Goal: Transaction & Acquisition: Purchase product/service

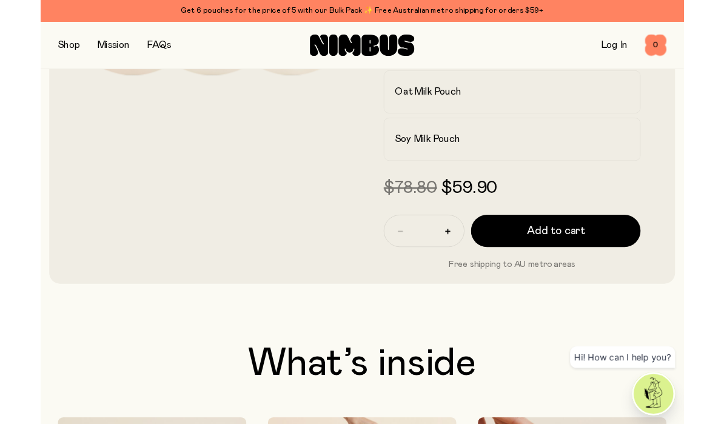
scroll to position [279, 0]
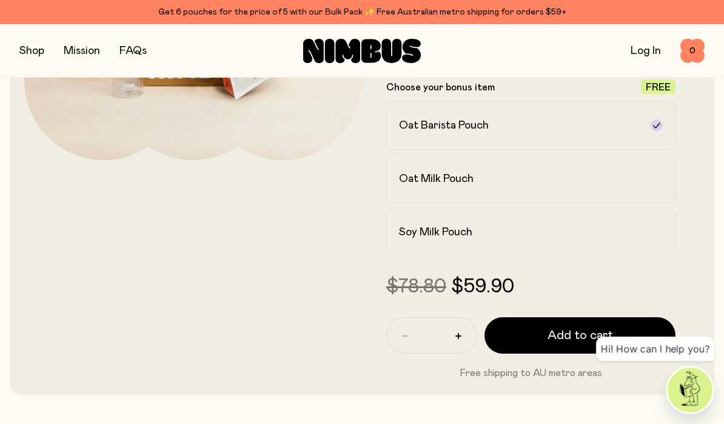
click at [475, 231] on div "Soy Milk Pouch" at bounding box center [520, 232] width 242 height 15
click at [575, 279] on div "$78.80 $59.90" at bounding box center [530, 287] width 289 height 22
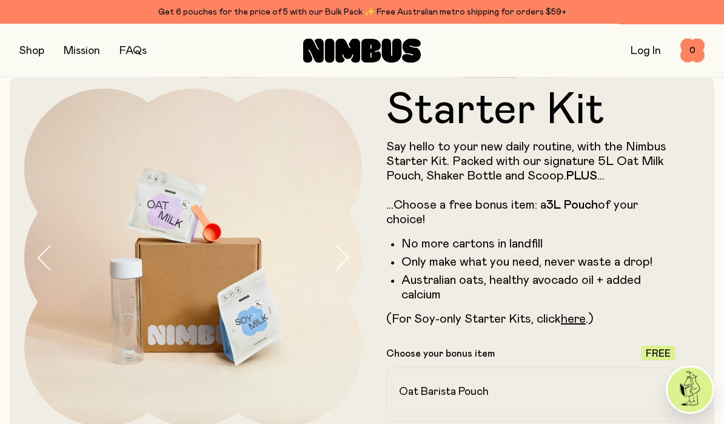
scroll to position [12, 0]
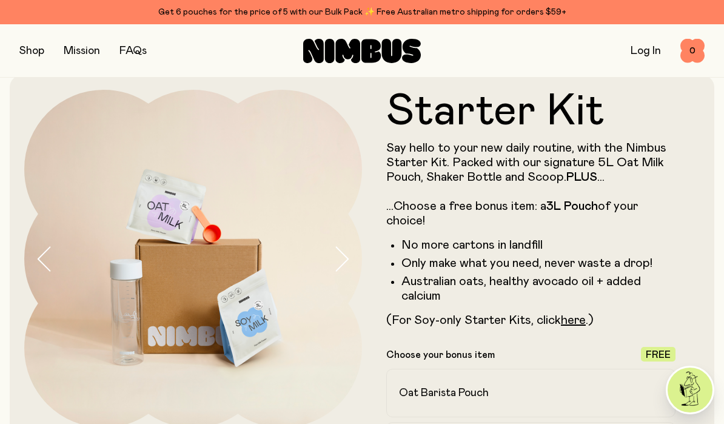
click at [42, 50] on button "button" at bounding box center [31, 50] width 25 height 17
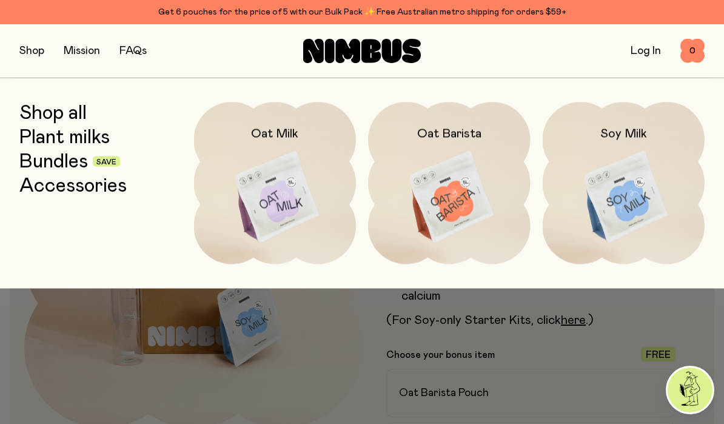
click at [652, 175] on img at bounding box center [623, 197] width 162 height 190
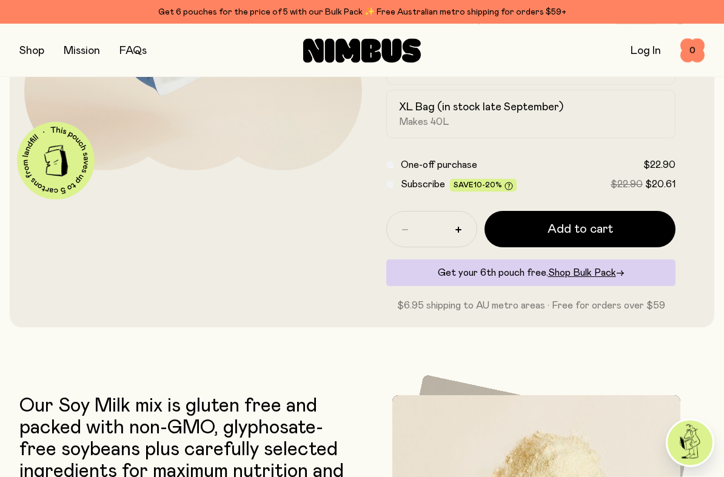
scroll to position [278, 0]
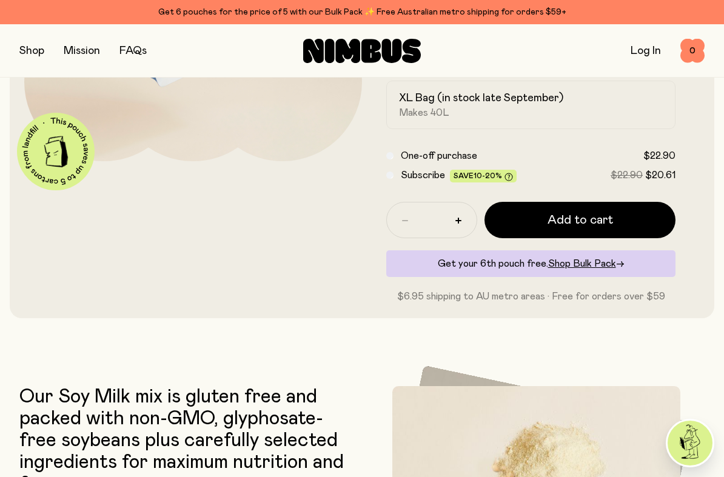
click at [602, 219] on span "Add to cart" at bounding box center [579, 220] width 65 height 17
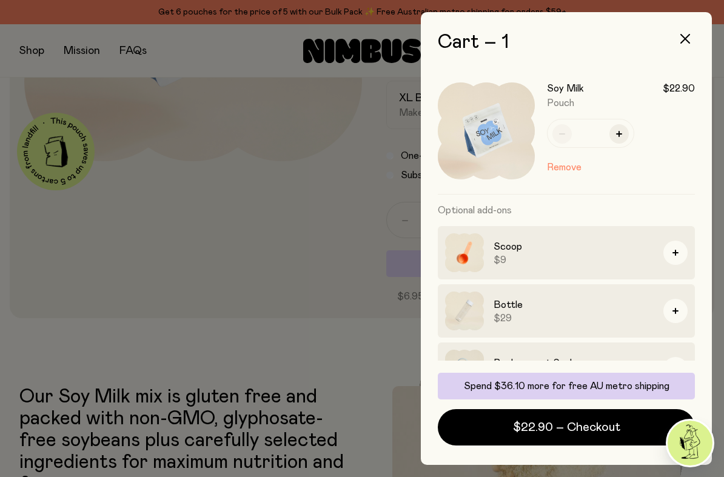
click at [672, 252] on button "button" at bounding box center [675, 253] width 24 height 24
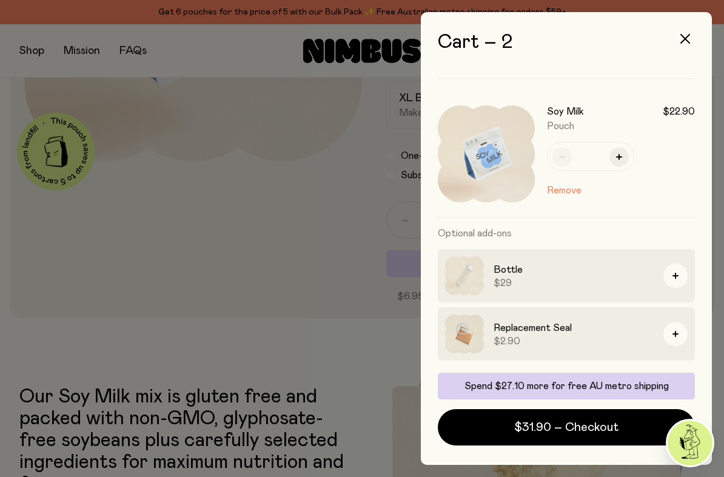
scroll to position [116, 0]
click at [473, 277] on img at bounding box center [464, 275] width 39 height 39
click at [341, 295] on div at bounding box center [362, 238] width 724 height 477
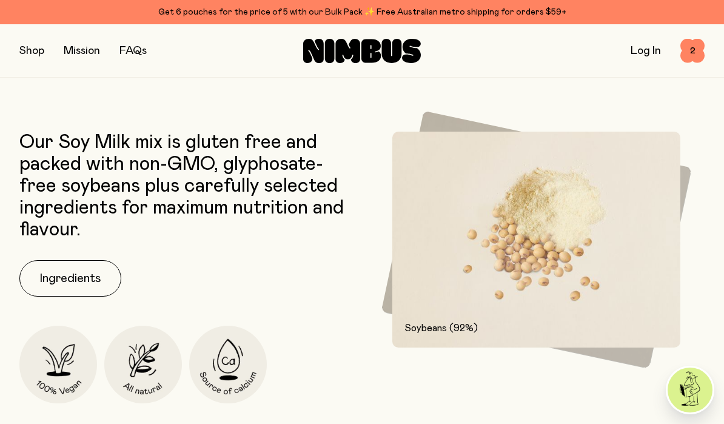
scroll to position [528, 0]
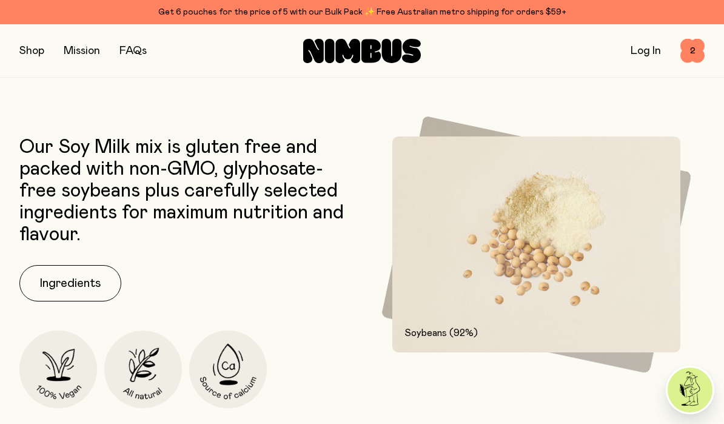
click at [90, 282] on button "Ingredients" at bounding box center [70, 283] width 102 height 36
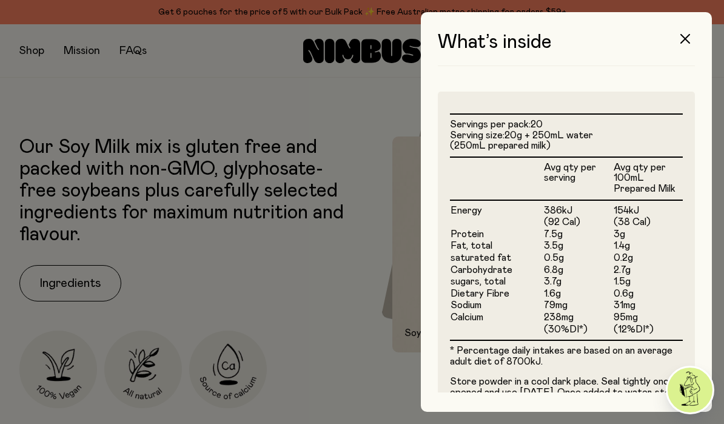
scroll to position [288, 0]
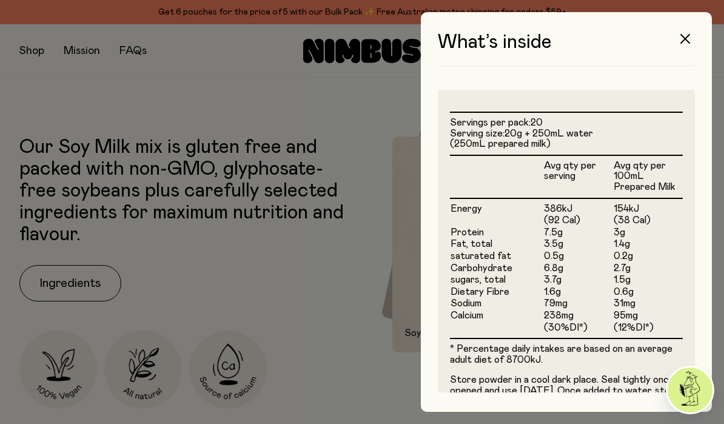
click at [693, 38] on button "button" at bounding box center [684, 38] width 29 height 29
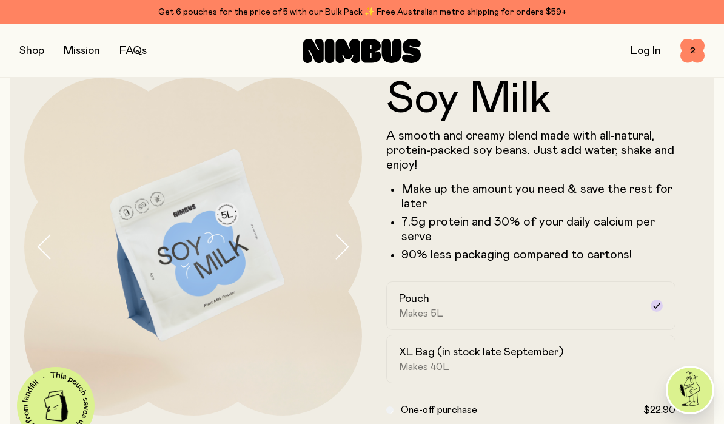
scroll to position [0, 0]
